Goal: Task Accomplishment & Management: Use online tool/utility

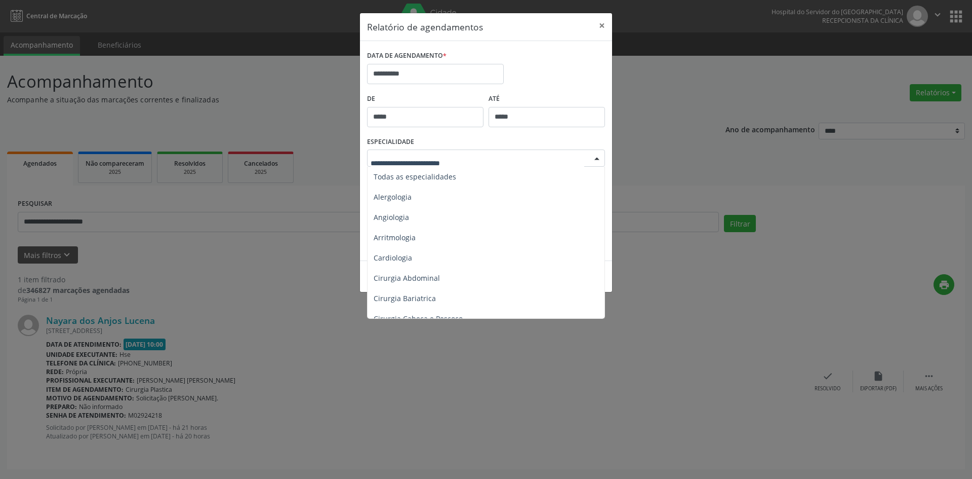
click at [601, 159] on div at bounding box center [597, 158] width 15 height 17
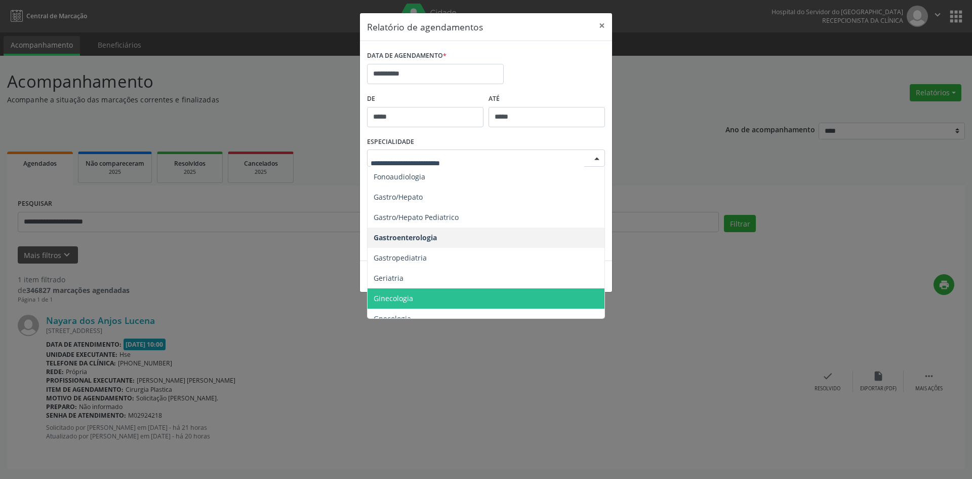
click at [406, 301] on span "Ginecologia" at bounding box center [394, 298] width 40 height 10
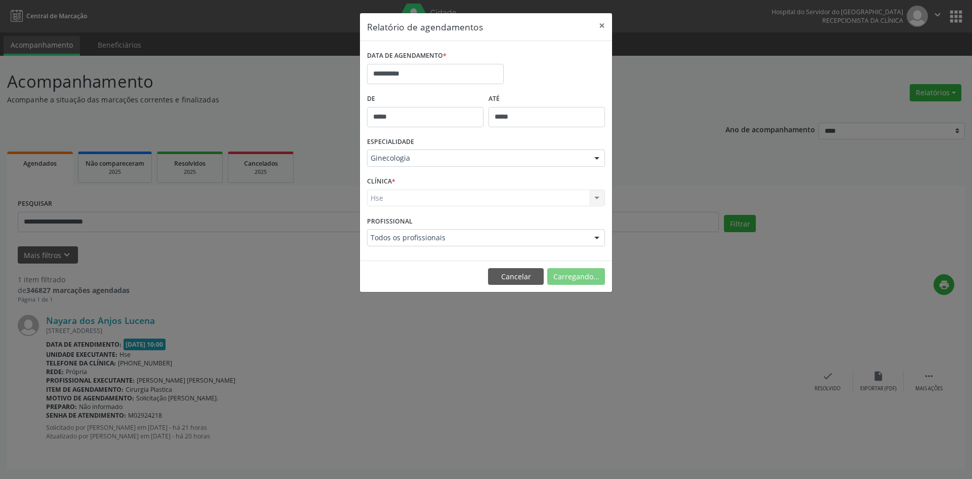
click at [374, 200] on div "Hse Hse Nenhum resultado encontrado para: " " Não há nenhuma opção para ser exi…" at bounding box center [486, 197] width 238 height 17
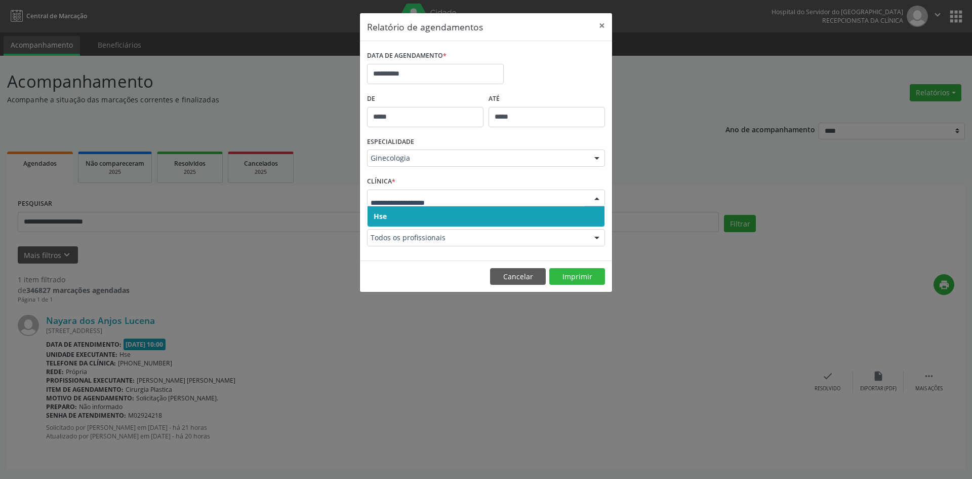
click at [379, 215] on span "Hse" at bounding box center [380, 216] width 13 height 10
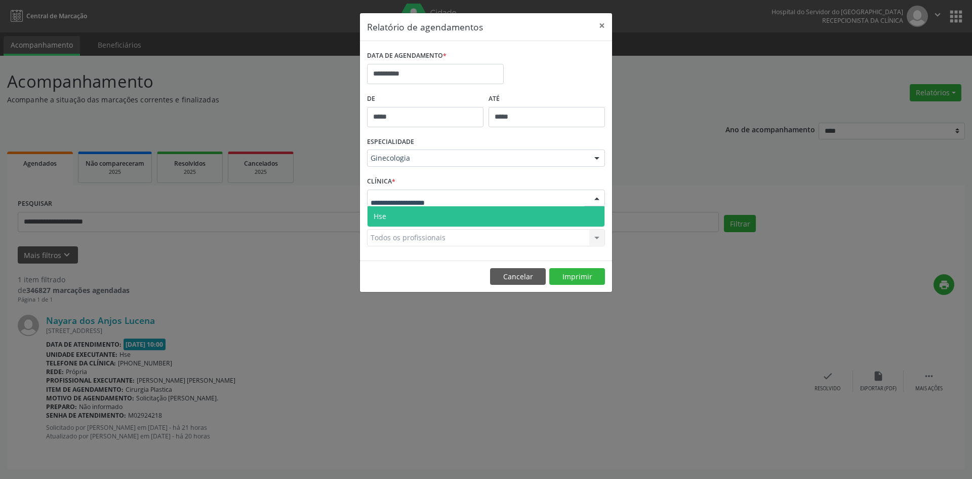
click at [384, 216] on span "Hse" at bounding box center [380, 216] width 13 height 10
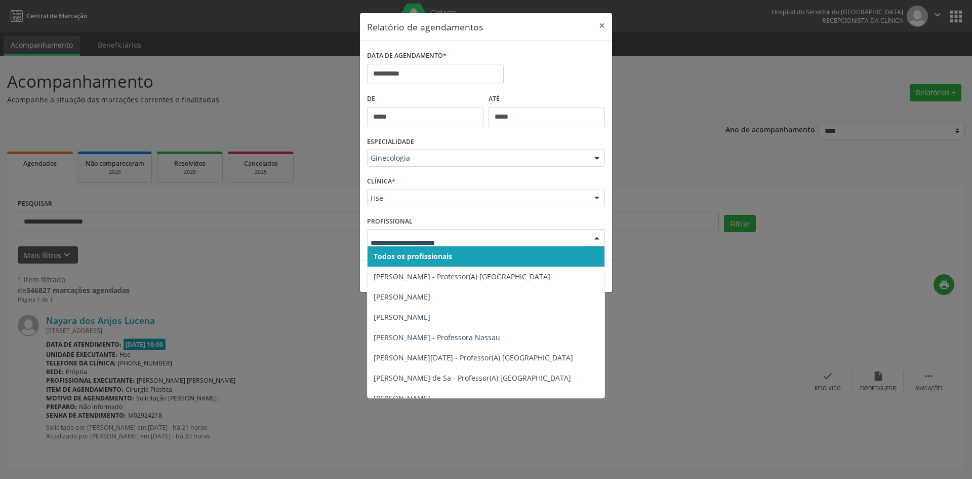
click at [389, 259] on span "Todos os profissionais" at bounding box center [413, 256] width 79 height 10
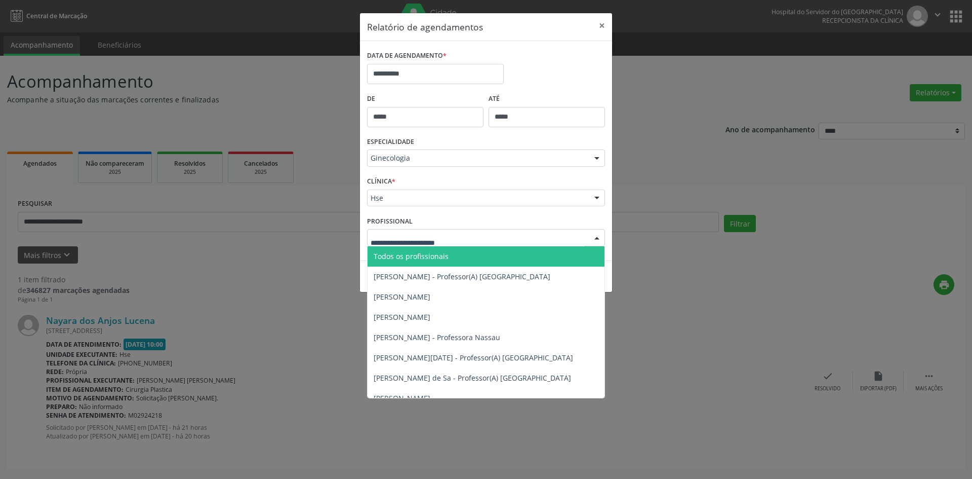
click at [396, 256] on span "Todos os profissionais" at bounding box center [411, 256] width 75 height 10
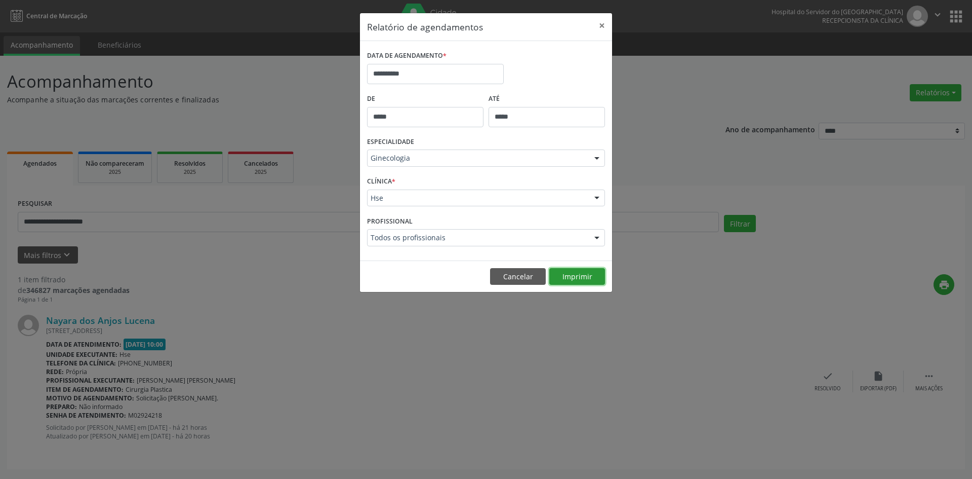
click at [582, 277] on button "Imprimir" at bounding box center [578, 276] width 56 height 17
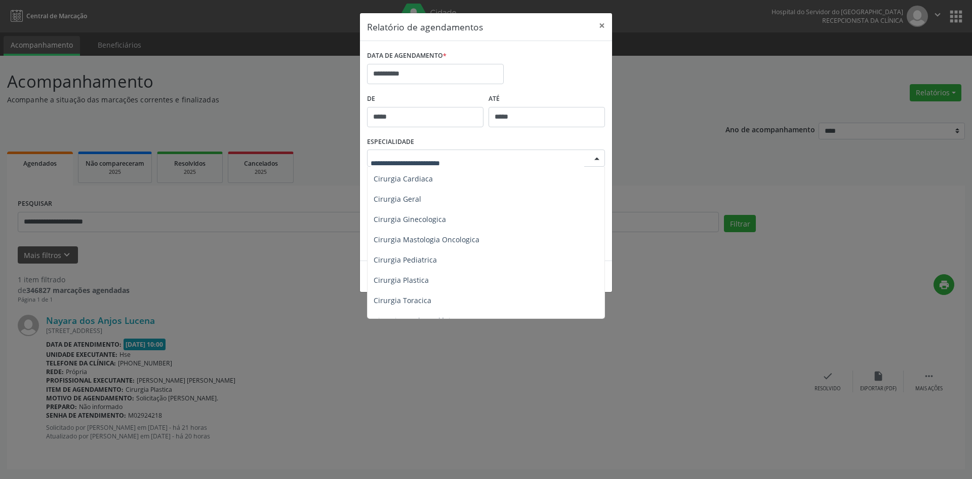
scroll to position [152, 0]
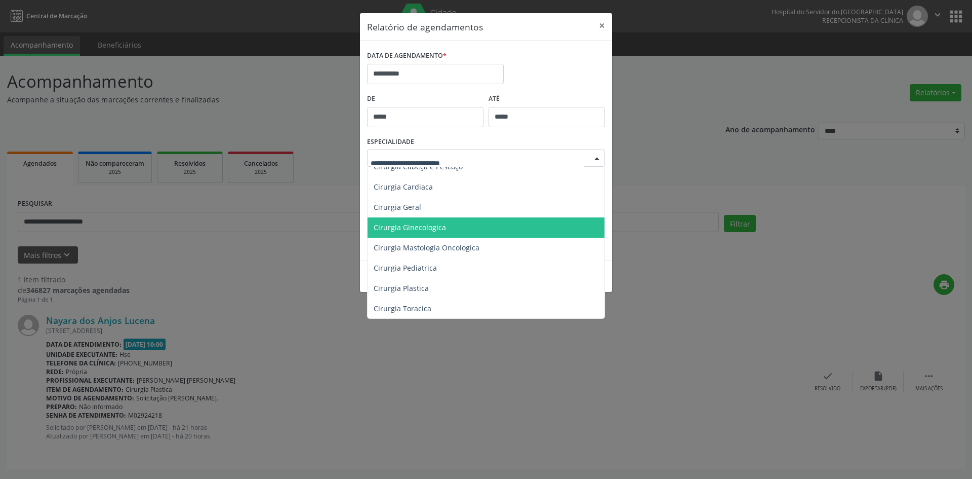
click at [426, 228] on span "Cirurgia Ginecologica" at bounding box center [410, 227] width 72 height 10
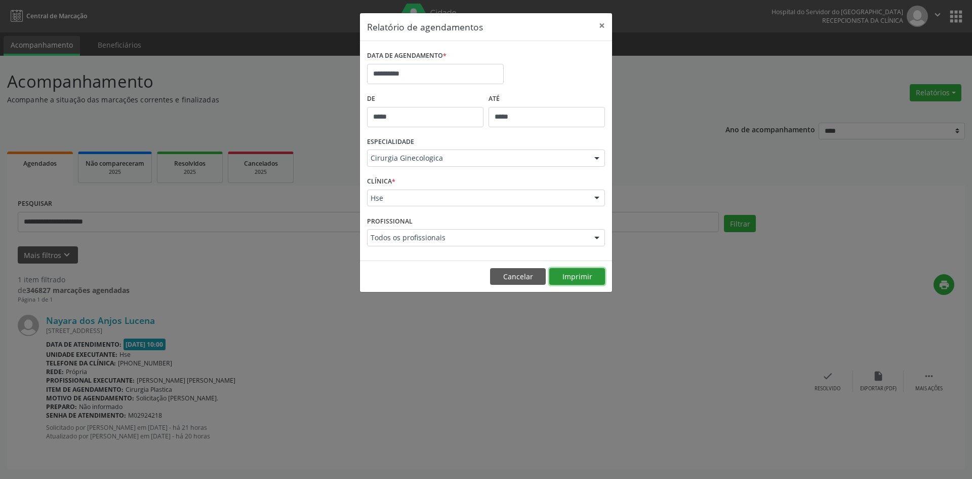
click at [574, 281] on button "Imprimir" at bounding box center [578, 276] width 56 height 17
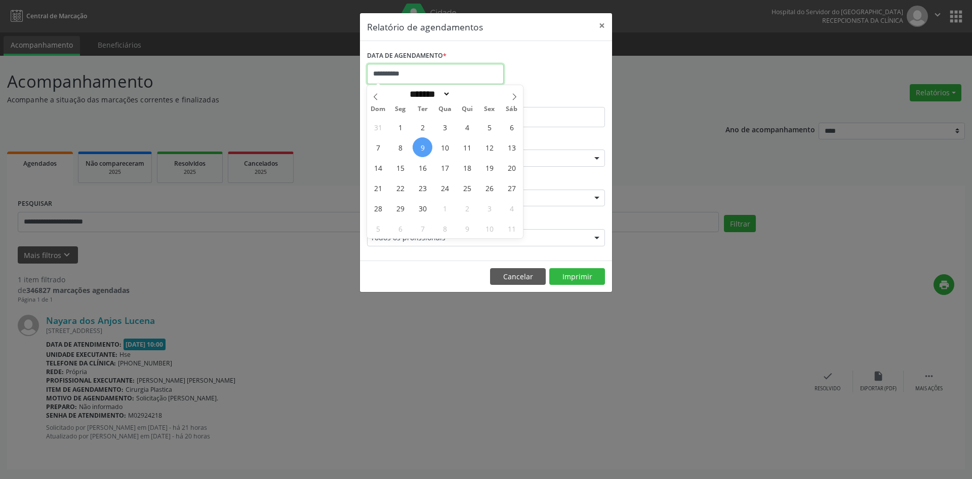
click at [405, 70] on input "**********" at bounding box center [435, 74] width 137 height 20
click at [514, 96] on icon at bounding box center [514, 96] width 7 height 7
select select "*"
click at [447, 123] on span "1" at bounding box center [445, 127] width 20 height 20
type input "**********"
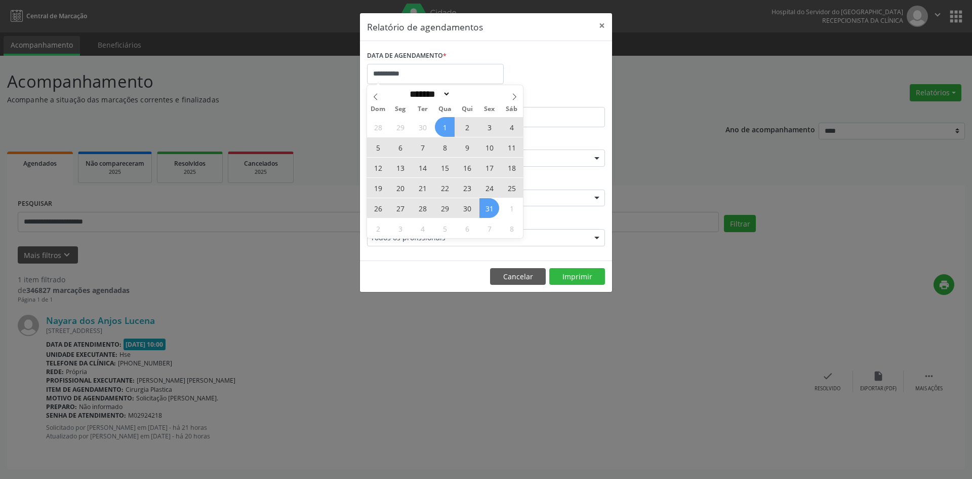
drag, startPoint x: 447, startPoint y: 123, endPoint x: 490, endPoint y: 208, distance: 95.8
click at [490, 206] on div "28 29 30 1 2 3 4 5 6 7 8 9 10 11 12 13 14 15 16 17 18 19 20 21 22 23 24 25 26 2…" at bounding box center [445, 177] width 156 height 122
click at [490, 208] on span "31" at bounding box center [490, 208] width 20 height 20
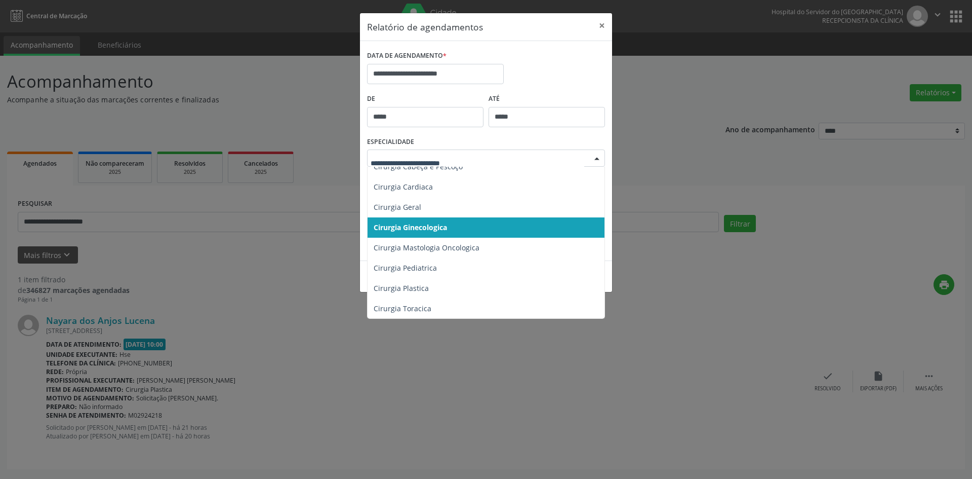
click at [598, 158] on div at bounding box center [597, 158] width 15 height 17
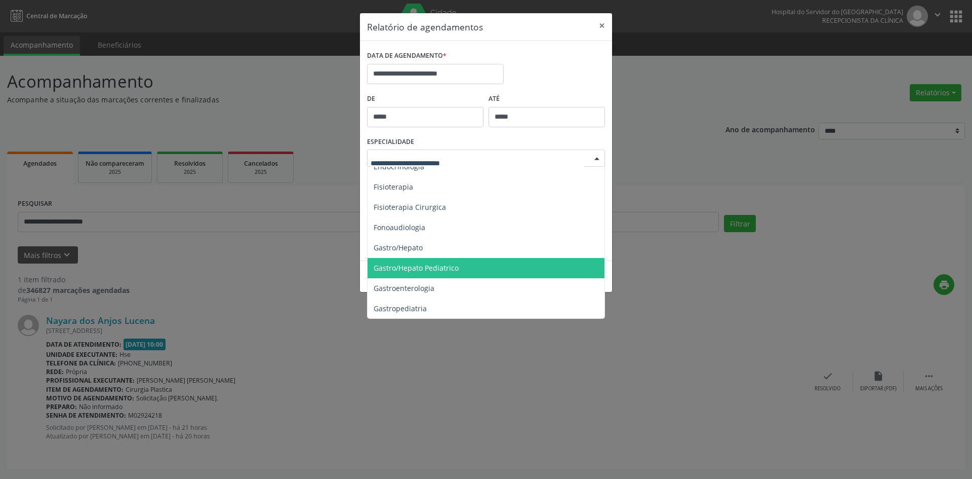
scroll to position [608, 0]
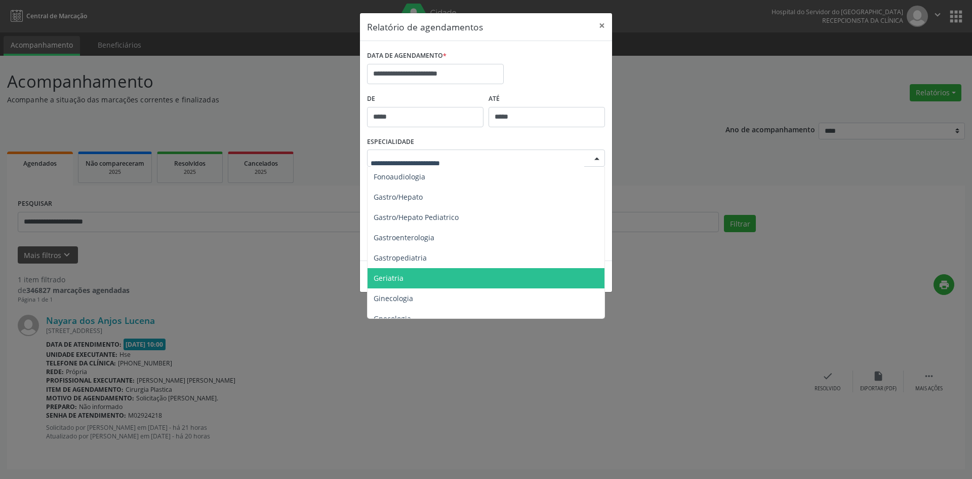
click at [404, 275] on span "Geriatria" at bounding box center [487, 278] width 239 height 20
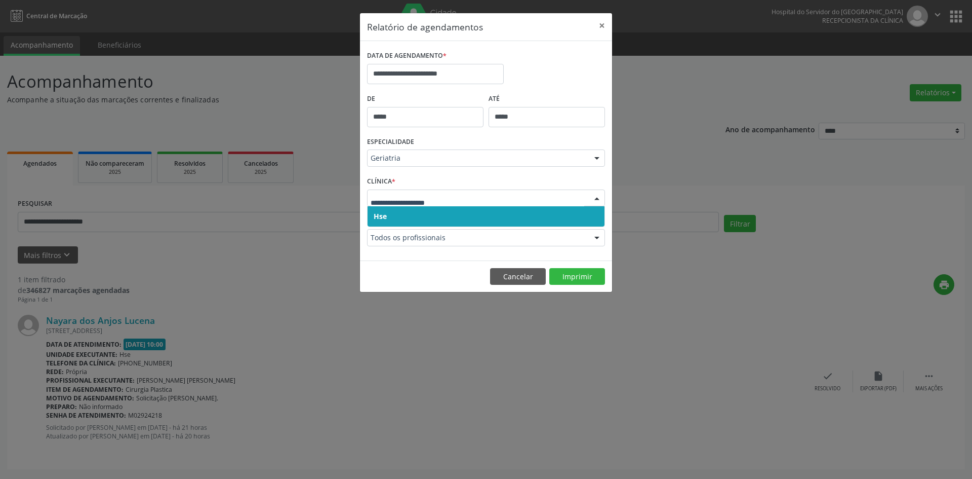
click at [380, 213] on span "Hse" at bounding box center [380, 216] width 13 height 10
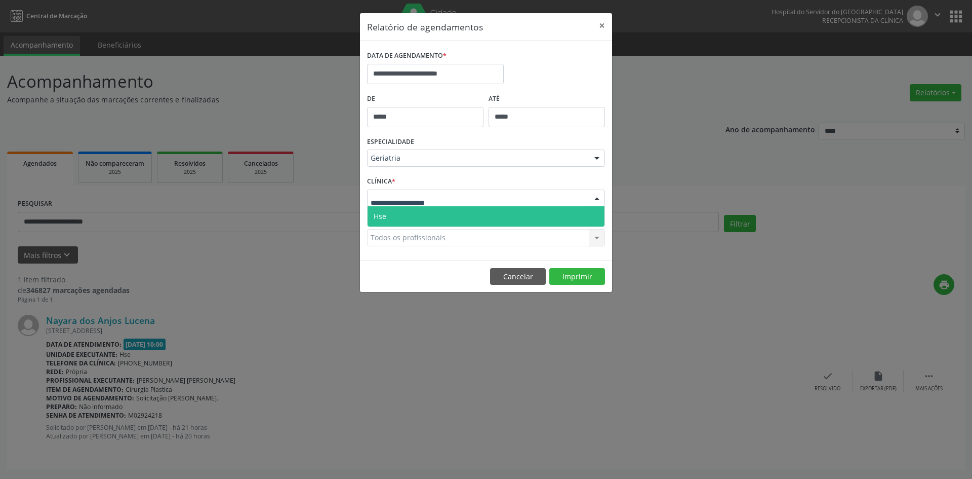
click at [381, 214] on span "Hse" at bounding box center [380, 216] width 13 height 10
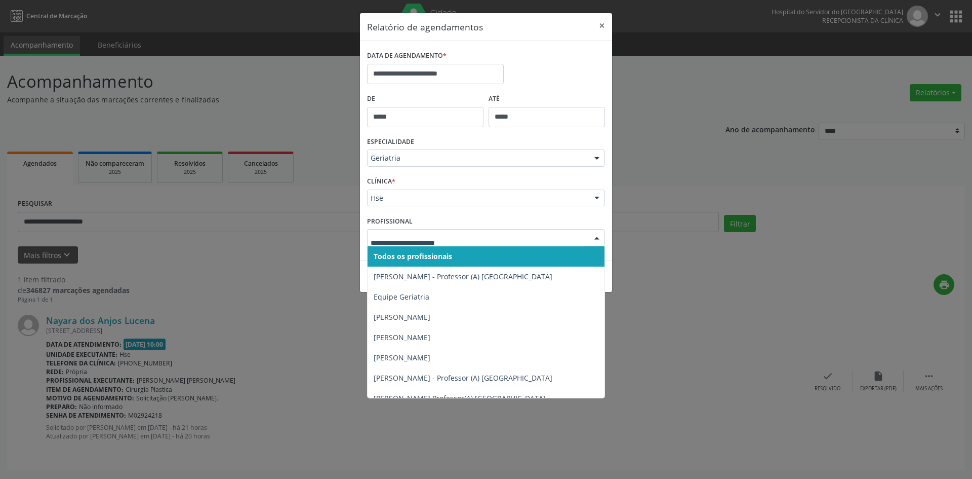
click at [390, 256] on span "Todos os profissionais" at bounding box center [413, 256] width 79 height 10
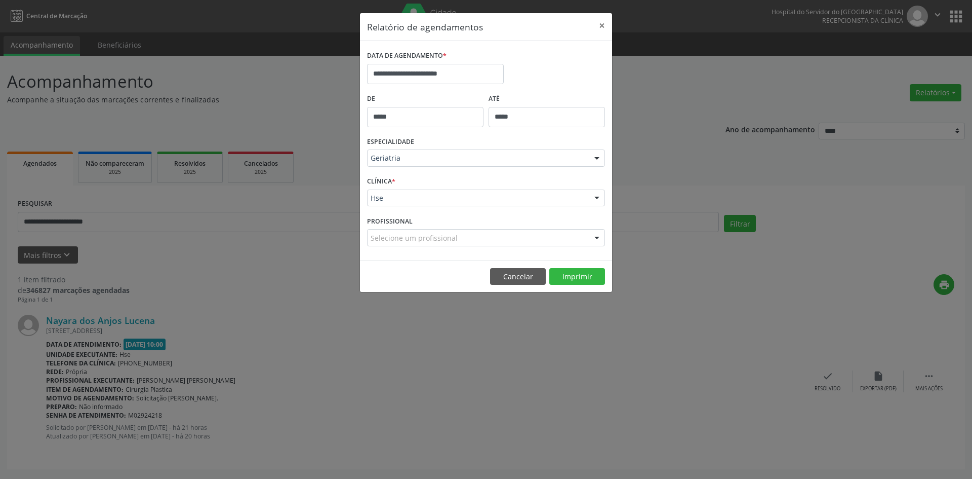
click at [392, 253] on div "PROFISSIONAL Selecione um profissional Todos os profissionais [PERSON_NAME] - P…" at bounding box center [486, 233] width 243 height 40
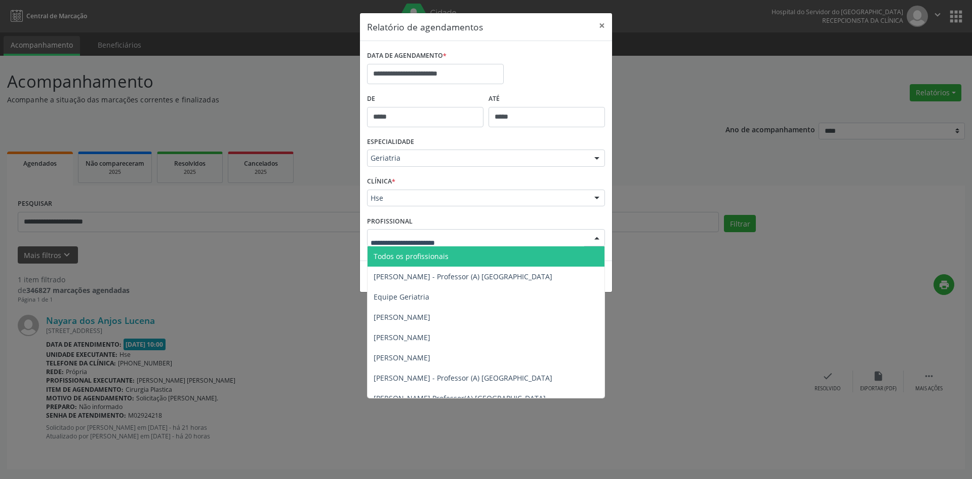
click at [392, 255] on span "Todos os profissionais" at bounding box center [411, 256] width 75 height 10
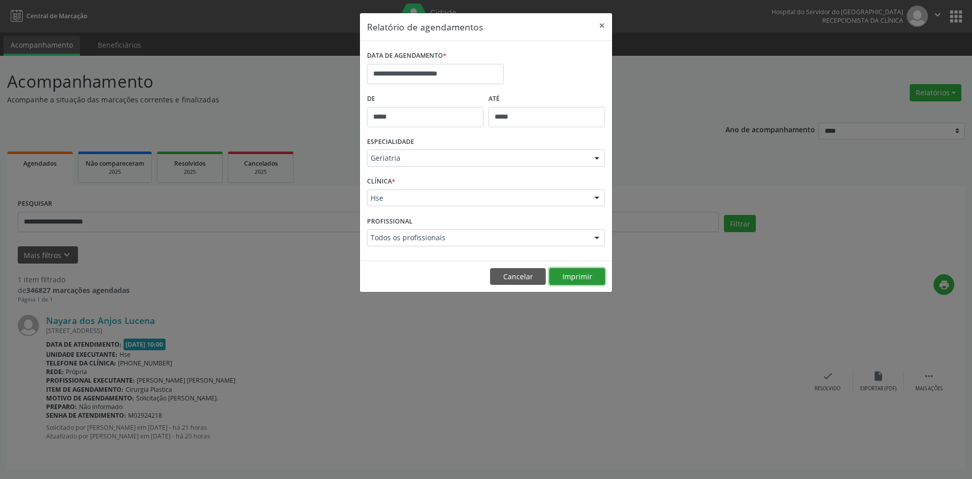
click at [588, 276] on button "Imprimir" at bounding box center [578, 276] width 56 height 17
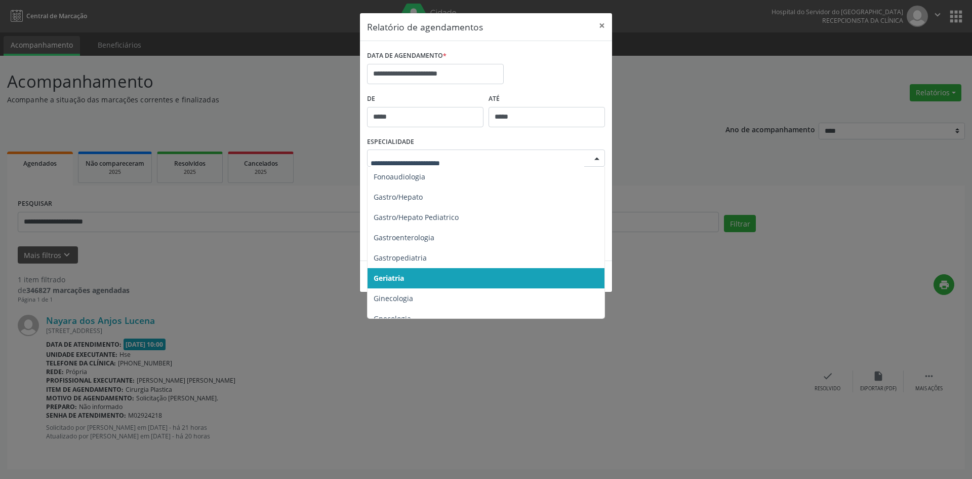
click at [596, 159] on div at bounding box center [597, 158] width 15 height 17
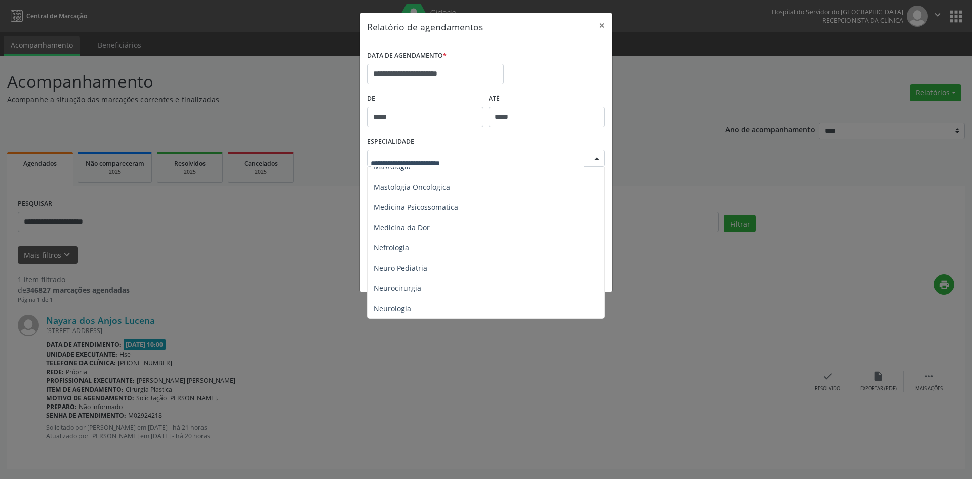
scroll to position [889, 0]
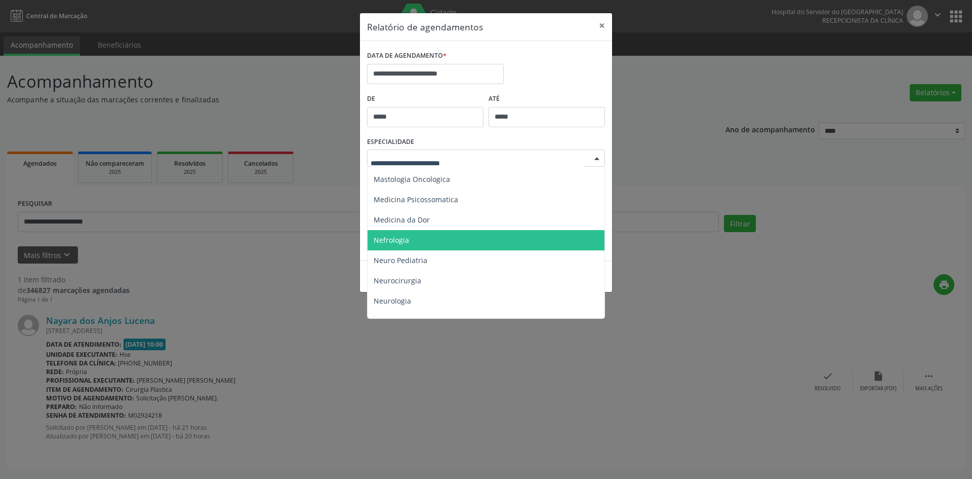
click at [416, 242] on span "Nefrologia" at bounding box center [487, 240] width 239 height 20
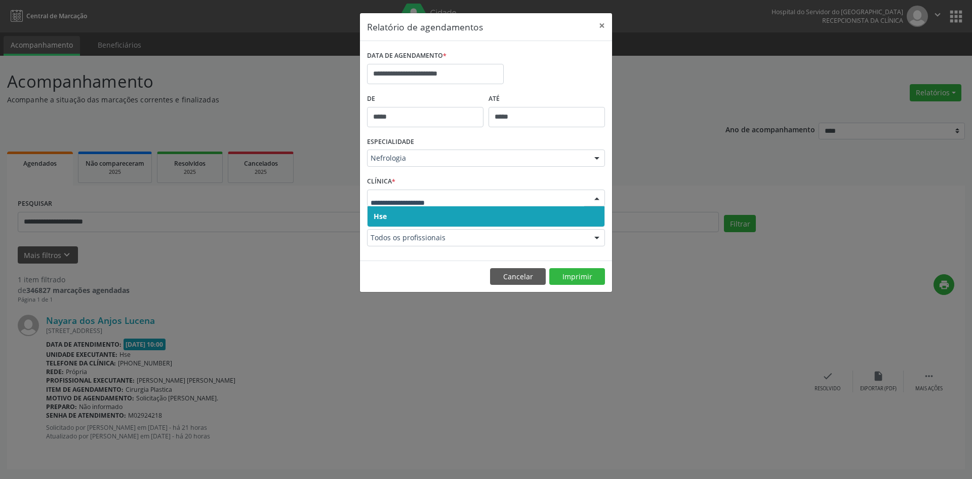
click at [386, 214] on span "Hse" at bounding box center [380, 216] width 13 height 10
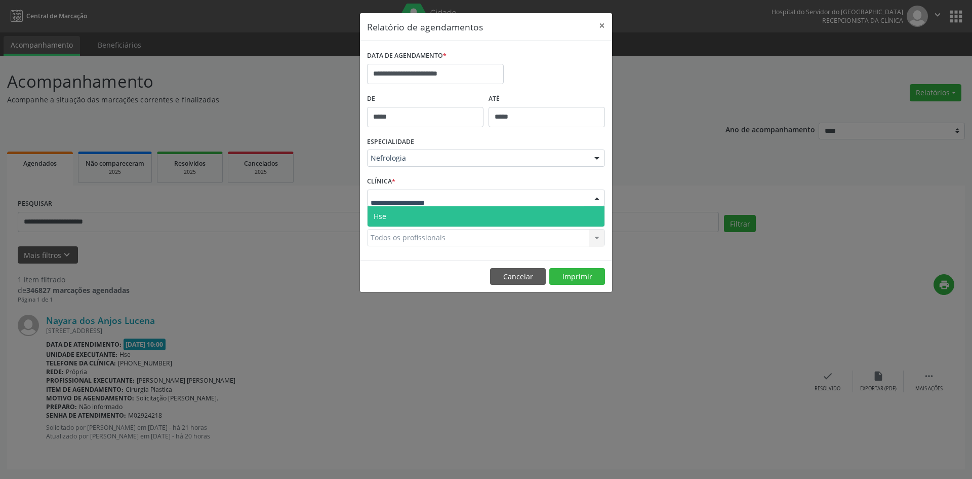
click at [385, 216] on span "Hse" at bounding box center [380, 216] width 13 height 10
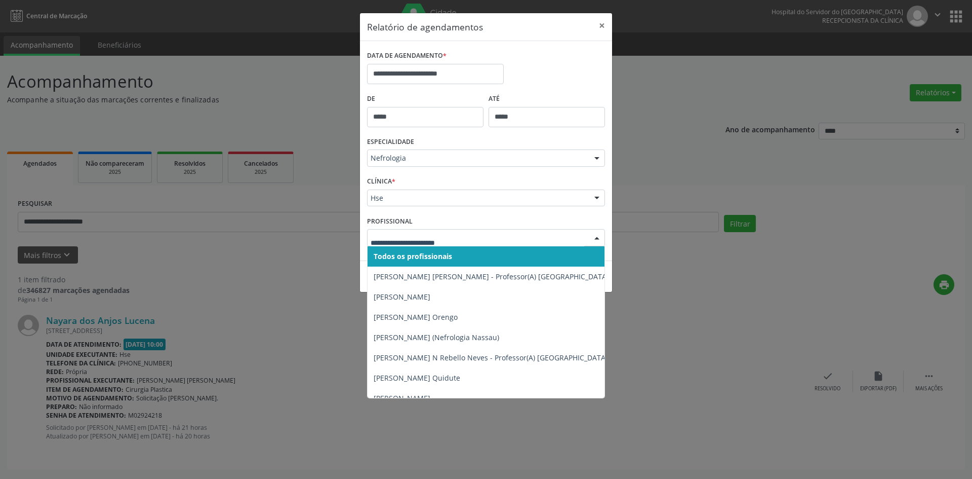
click at [408, 244] on div at bounding box center [486, 237] width 238 height 17
click at [405, 257] on span "Todos os profissionais" at bounding box center [413, 256] width 79 height 10
click at [412, 257] on span "Todos os profissionais" at bounding box center [411, 256] width 75 height 10
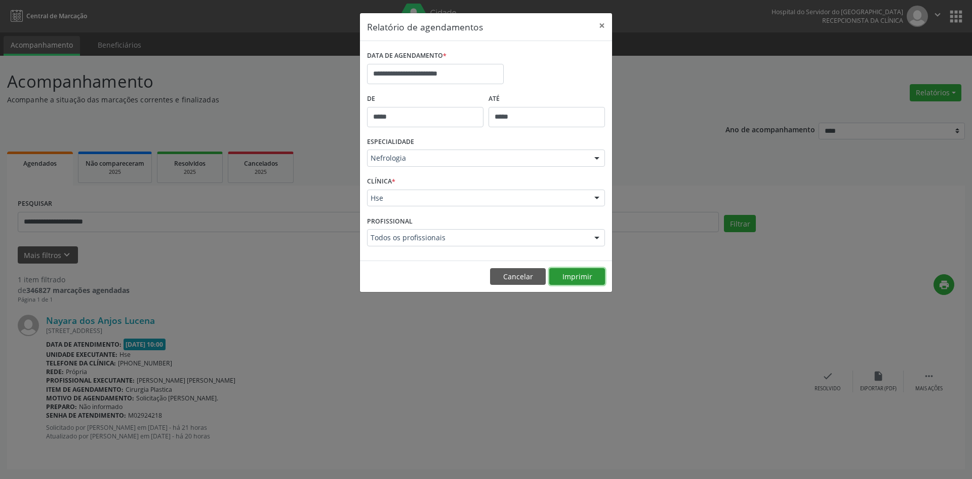
click at [563, 268] on button "Imprimir" at bounding box center [578, 276] width 56 height 17
click at [433, 73] on input "**********" at bounding box center [435, 74] width 137 height 20
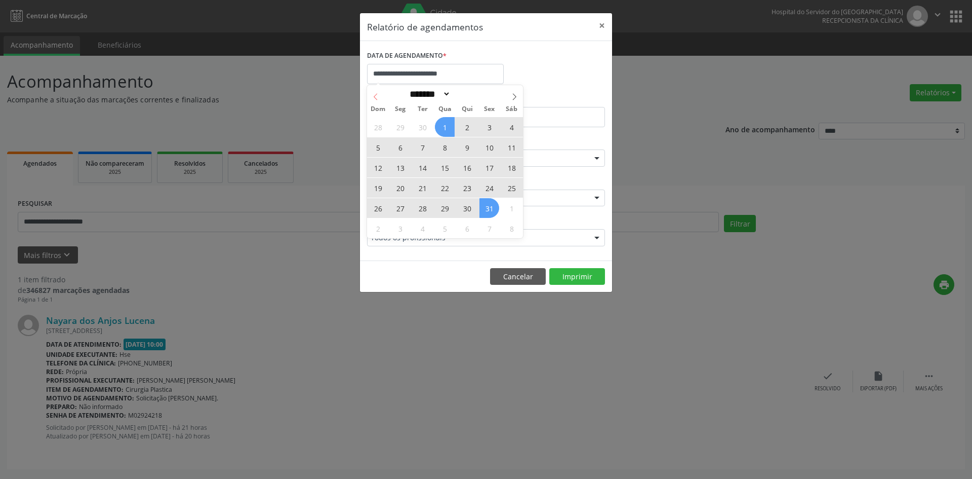
click at [377, 100] on icon at bounding box center [375, 96] width 7 height 7
select select "*"
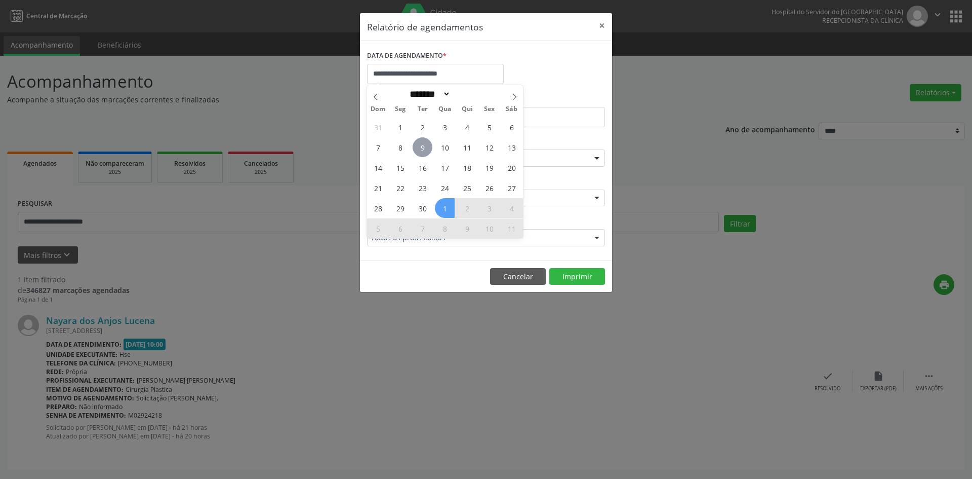
click at [422, 148] on span "9" at bounding box center [423, 147] width 20 height 20
type input "**********"
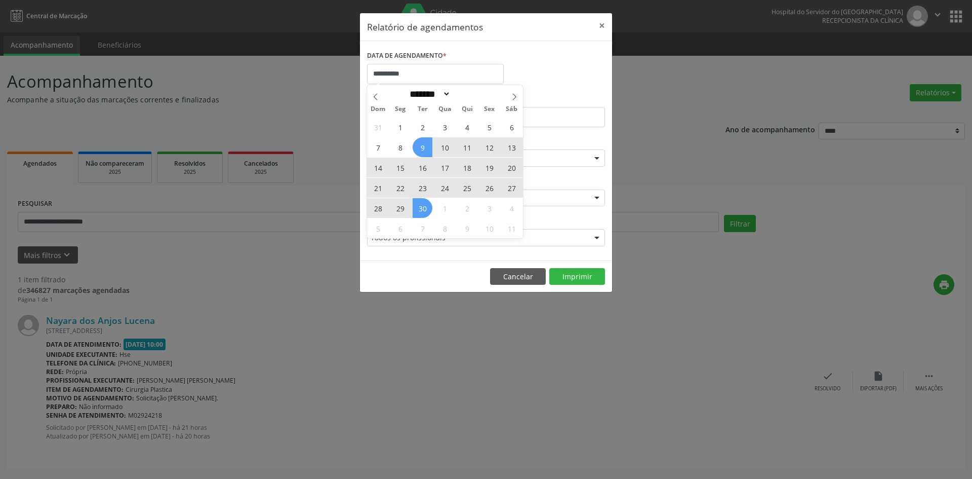
click at [429, 212] on div "31 1 2 3 4 5 6 7 8 9 10 11 12 13 14 15 16 17 18 19 20 21 22 23 24 25 26 27 28 2…" at bounding box center [445, 177] width 156 height 122
click at [415, 203] on span "30" at bounding box center [423, 208] width 20 height 20
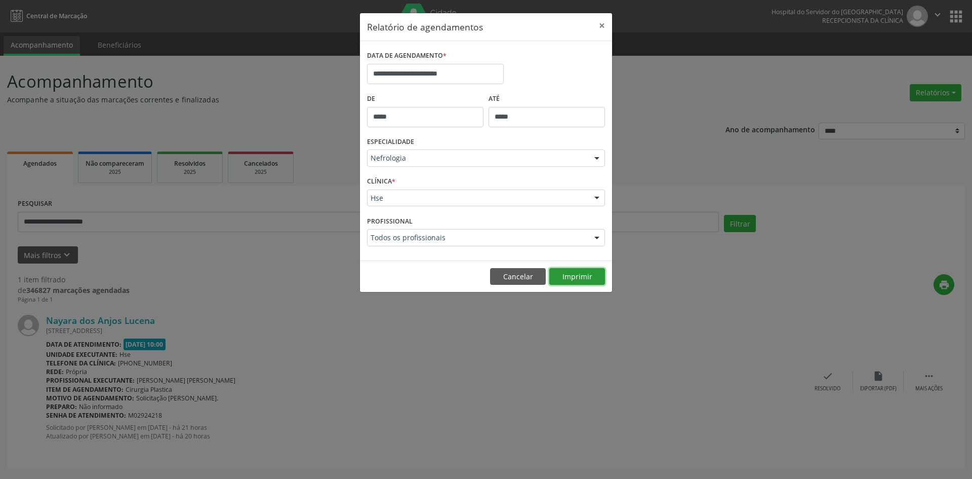
click at [581, 272] on button "Imprimir" at bounding box center [578, 276] width 56 height 17
